Goal: Task Accomplishment & Management: Manage account settings

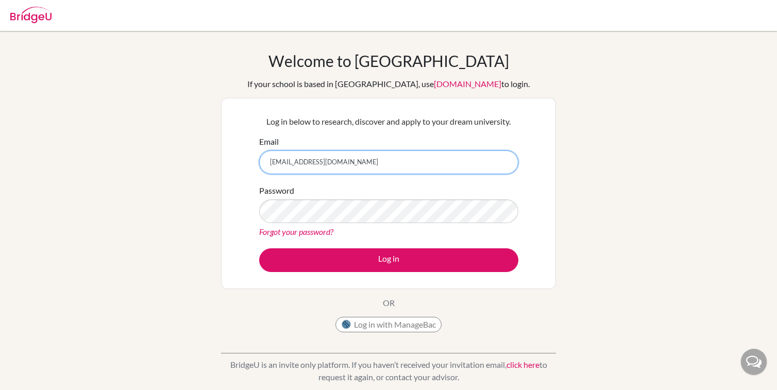
drag, startPoint x: 339, startPoint y: 167, endPoint x: 268, endPoint y: 165, distance: 71.1
click at [268, 165] on input "[EMAIL_ADDRESS][DOMAIN_NAME]" at bounding box center [388, 162] width 259 height 24
type input "massiel.nisbet232008@gmail.com"
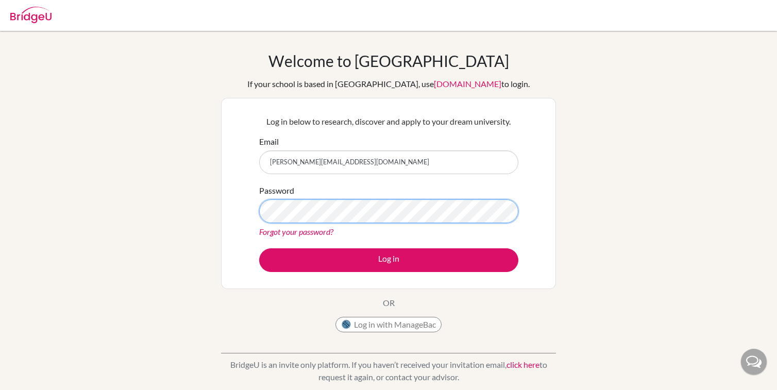
click at [257, 206] on div "Log in below to research, discover and apply to your dream university. Email ma…" at bounding box center [389, 194] width 272 height 170
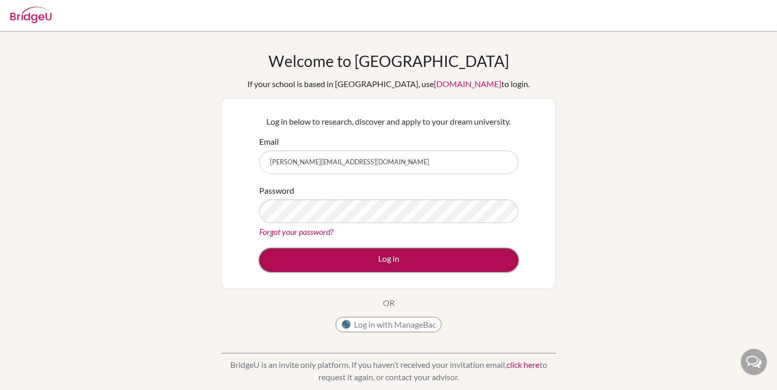
click at [338, 249] on button "Log in" at bounding box center [388, 260] width 259 height 24
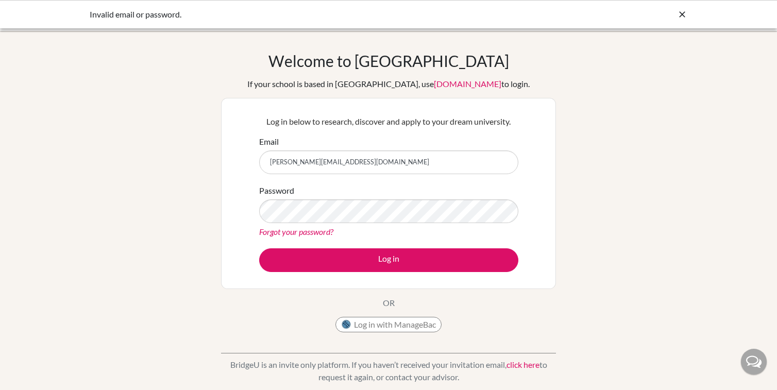
click at [683, 20] on div at bounding box center [682, 14] width 10 height 12
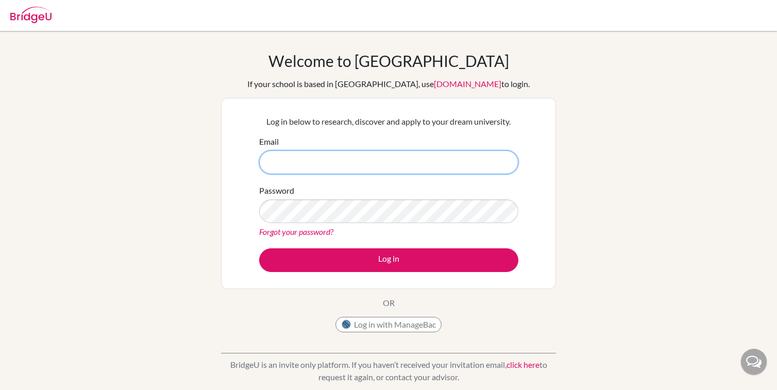
type input "m_nisbet@cds.ed.cr"
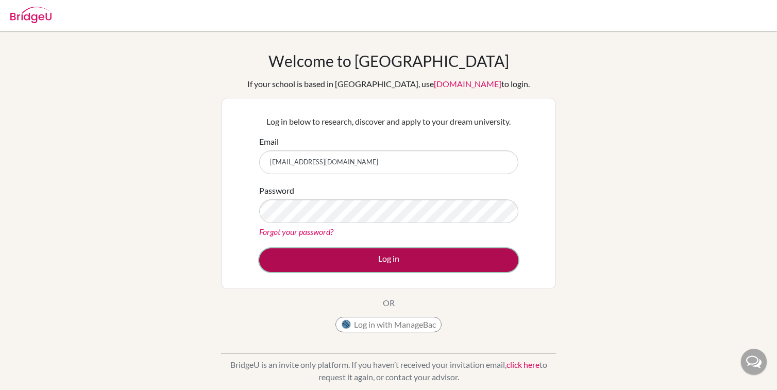
click at [509, 254] on button "Log in" at bounding box center [388, 260] width 259 height 24
